Goal: Information Seeking & Learning: Learn about a topic

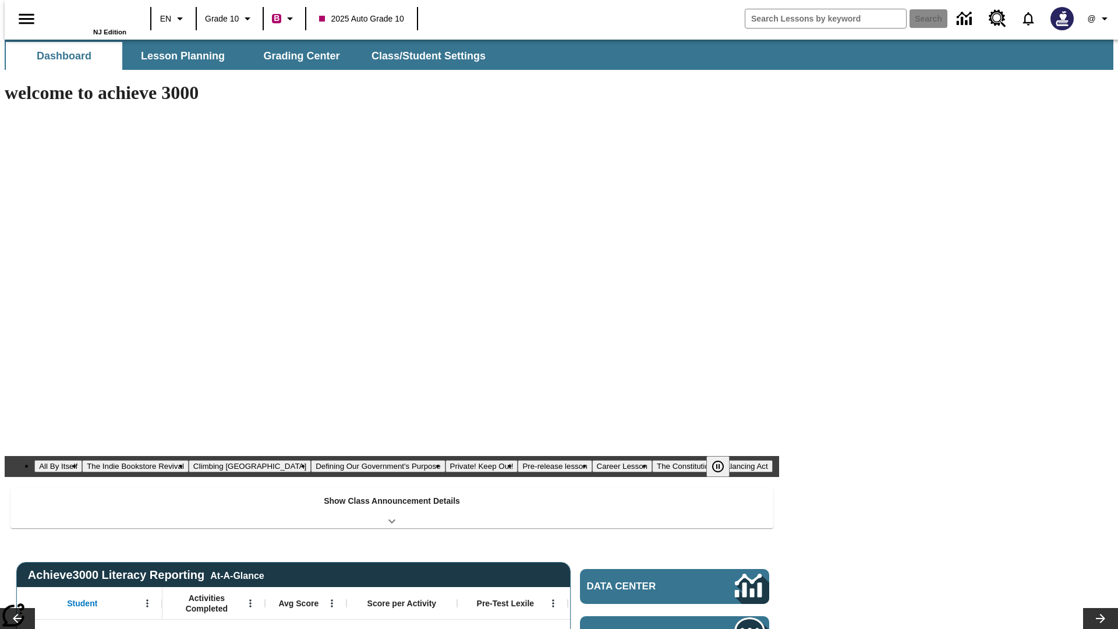
type input "-1"
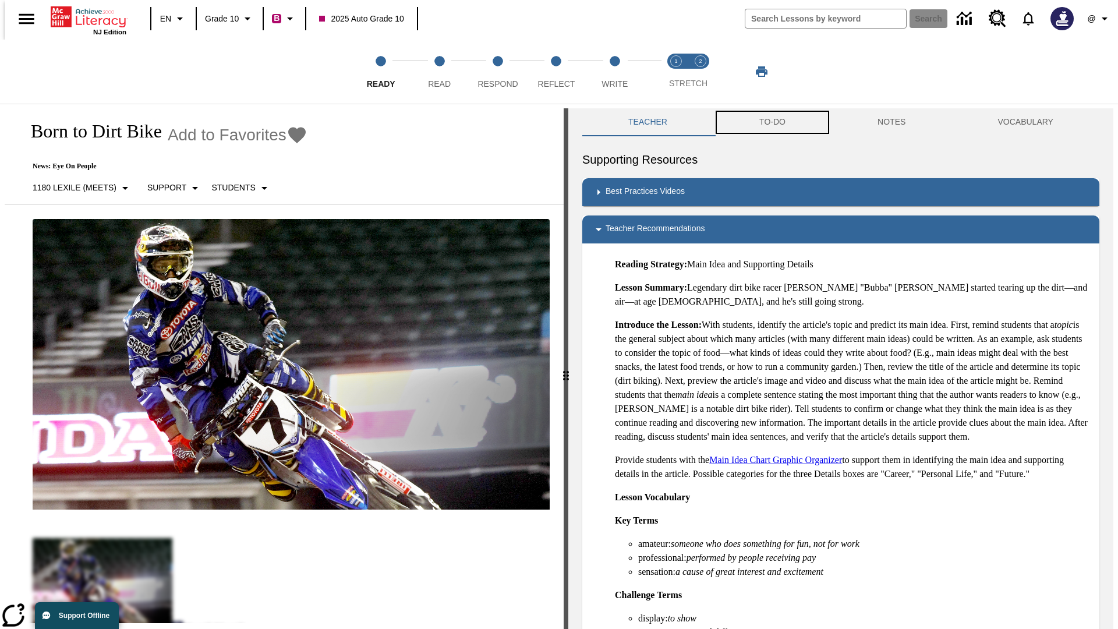
click at [772, 122] on button "TO-DO" at bounding box center [772, 122] width 118 height 28
